Goal: Participate in discussion: Engage in conversation with other users on a specific topic

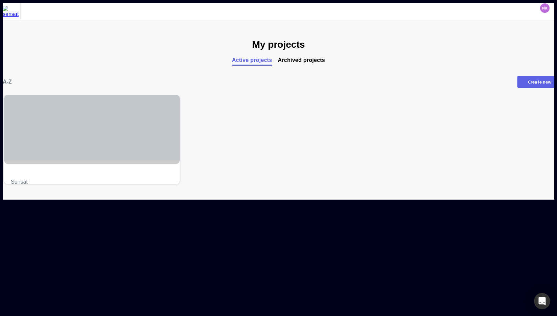
click at [119, 140] on div at bounding box center [92, 128] width 176 height 66
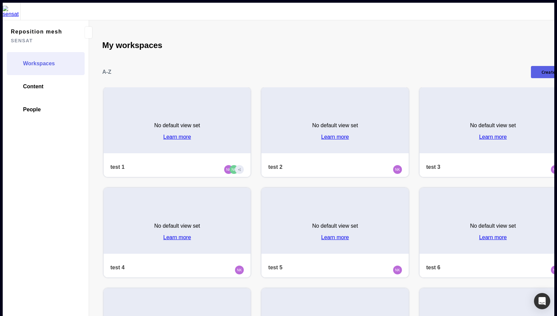
click at [155, 117] on div "No default view set Learn more" at bounding box center [178, 128] width 46 height 23
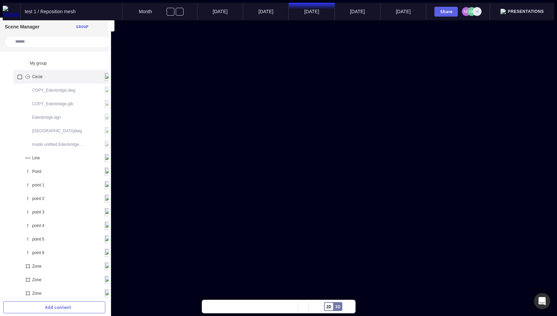
click at [45, 70] on div "Circle" at bounding box center [65, 77] width 103 height 14
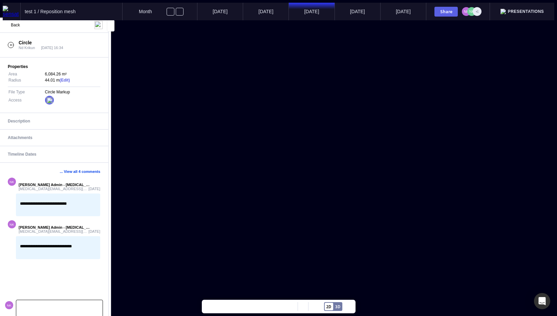
click at [52, 307] on p at bounding box center [59, 309] width 78 height 4
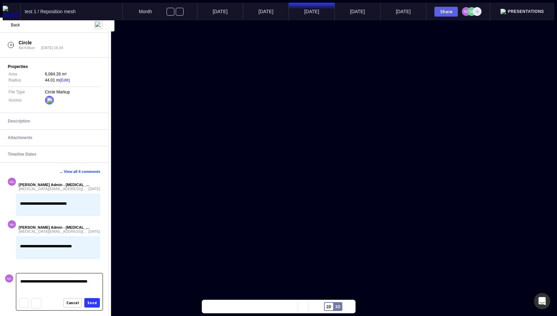
click at [95, 303] on div "Send" at bounding box center [91, 304] width 9 height 4
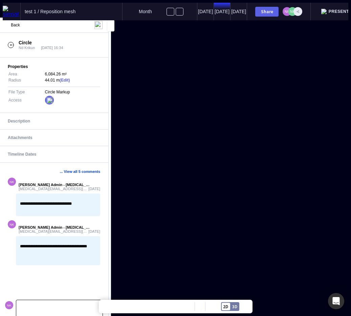
click at [58, 302] on div at bounding box center [59, 309] width 86 height 17
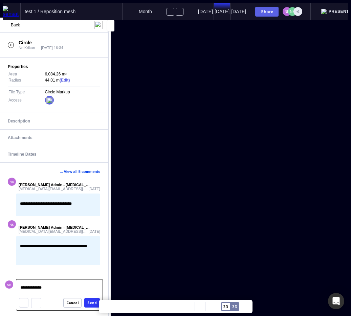
click at [91, 302] on div "Send" at bounding box center [91, 304] width 9 height 4
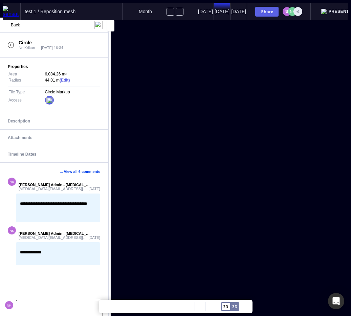
click at [109, 28] on mapp-icon at bounding box center [110, 25] width 7 height 7
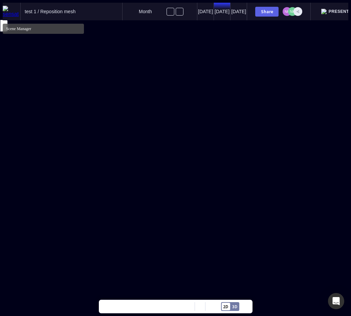
click at [5, 24] on mapp-icon at bounding box center [3, 25] width 7 height 7
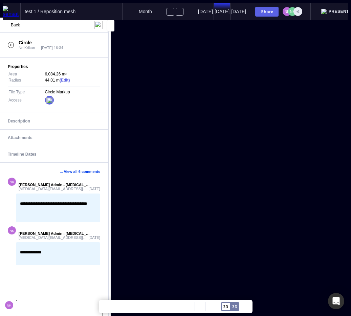
click at [5, 24] on mapp-icon at bounding box center [6, 25] width 8 height 8
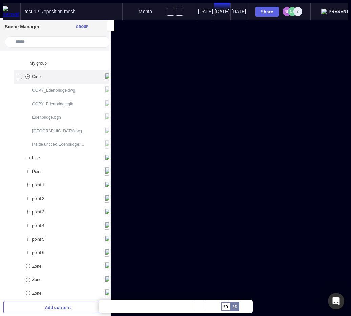
click at [52, 75] on div "Circle" at bounding box center [65, 77] width 103 height 14
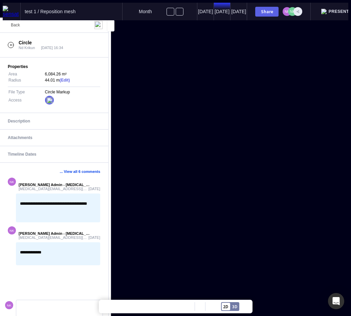
click at [18, 24] on span "Back" at bounding box center [15, 25] width 9 height 5
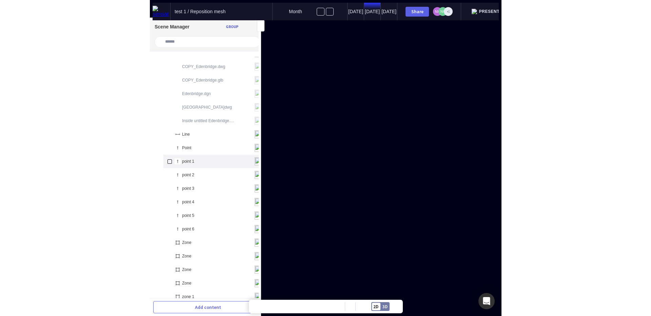
scroll to position [37, 0]
